Goal: Navigation & Orientation: Find specific page/section

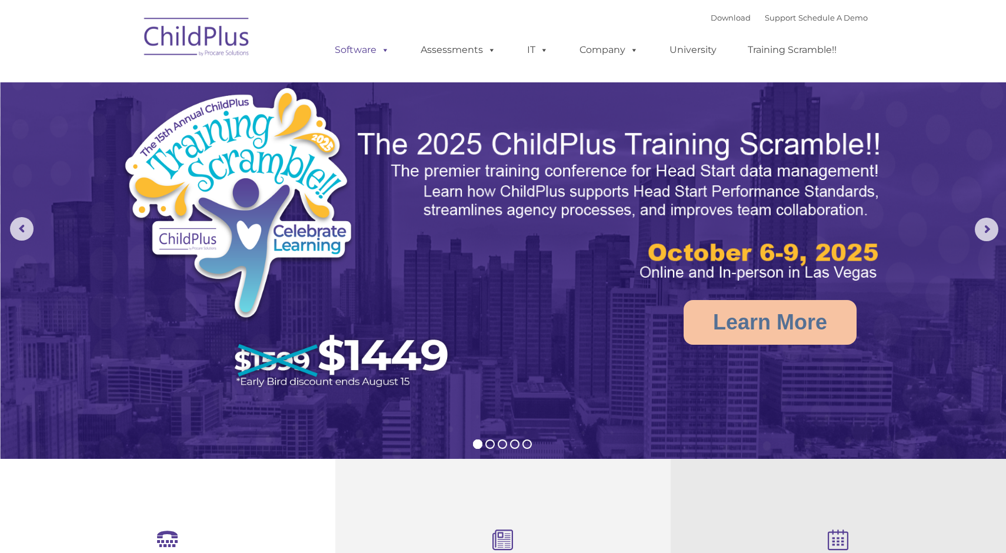
select select "MEDIUM"
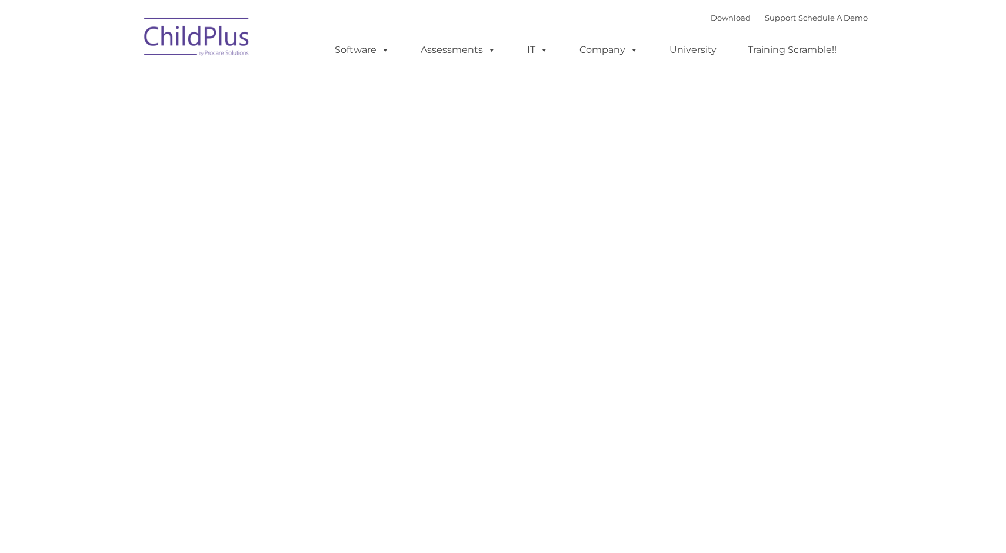
type input ""
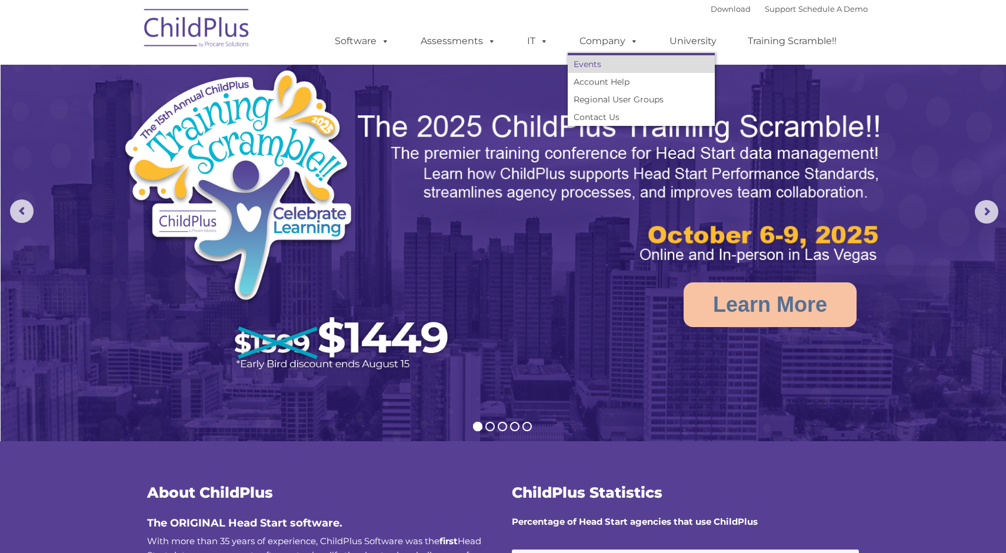
click at [587, 71] on link "Events" at bounding box center [640, 64] width 147 height 18
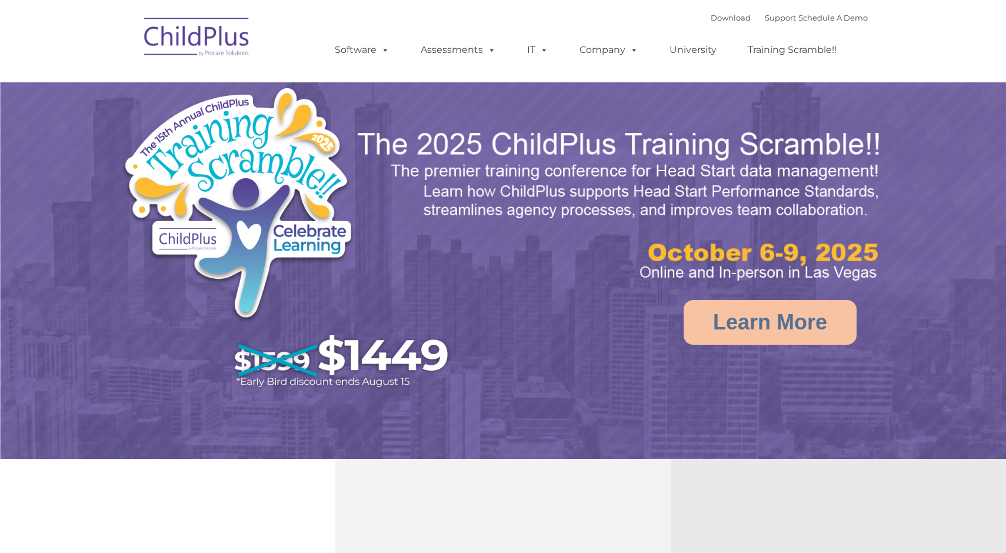
select select "MEDIUM"
